Goal: Information Seeking & Learning: Compare options

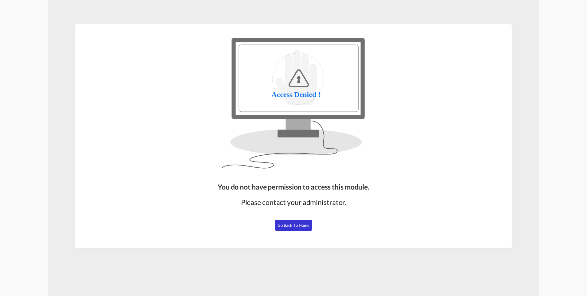
click at [295, 227] on button "Go Back to Home" at bounding box center [293, 224] width 37 height 11
